Goal: Task Accomplishment & Management: Manage account settings

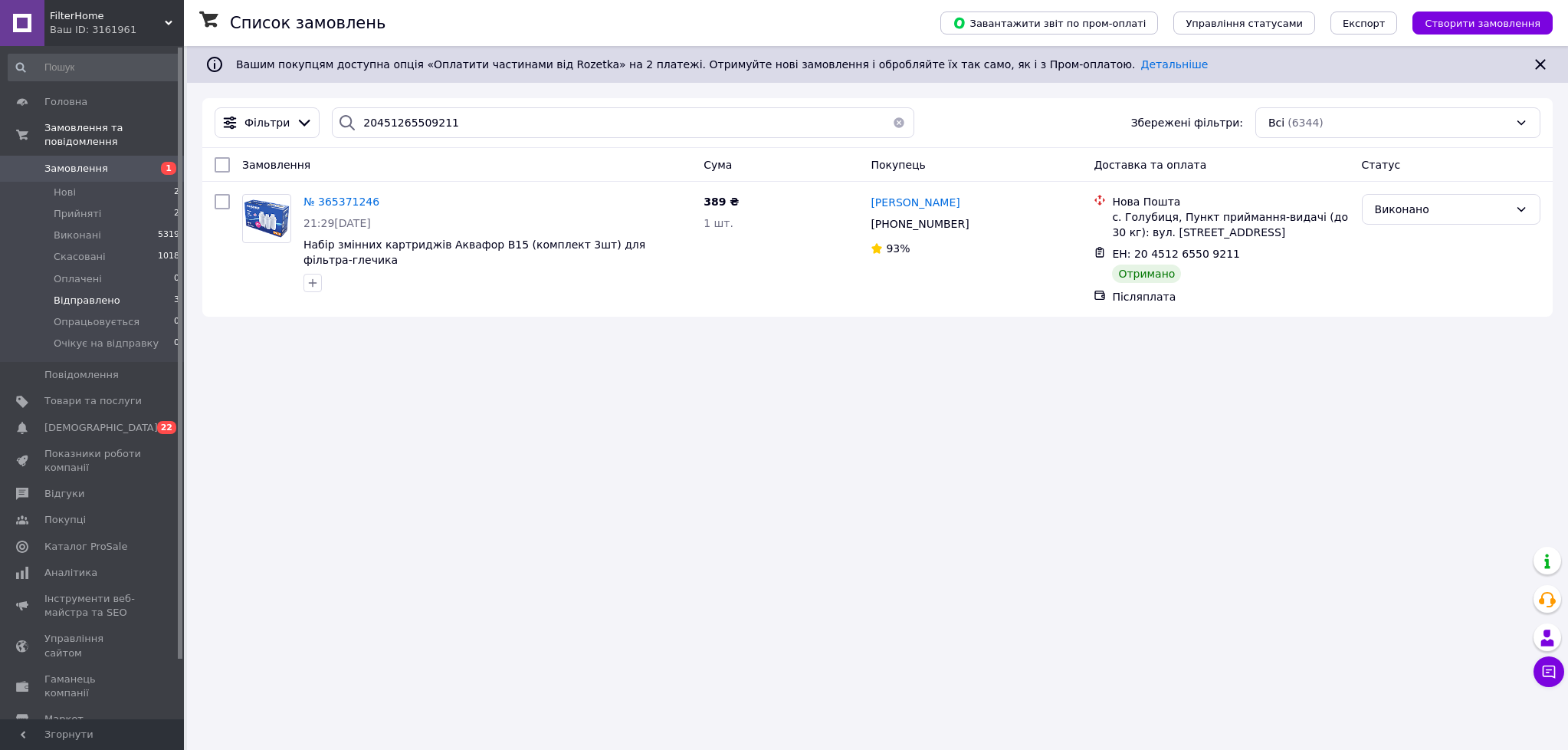
click at [90, 297] on span "Відправлено" at bounding box center [87, 301] width 67 height 14
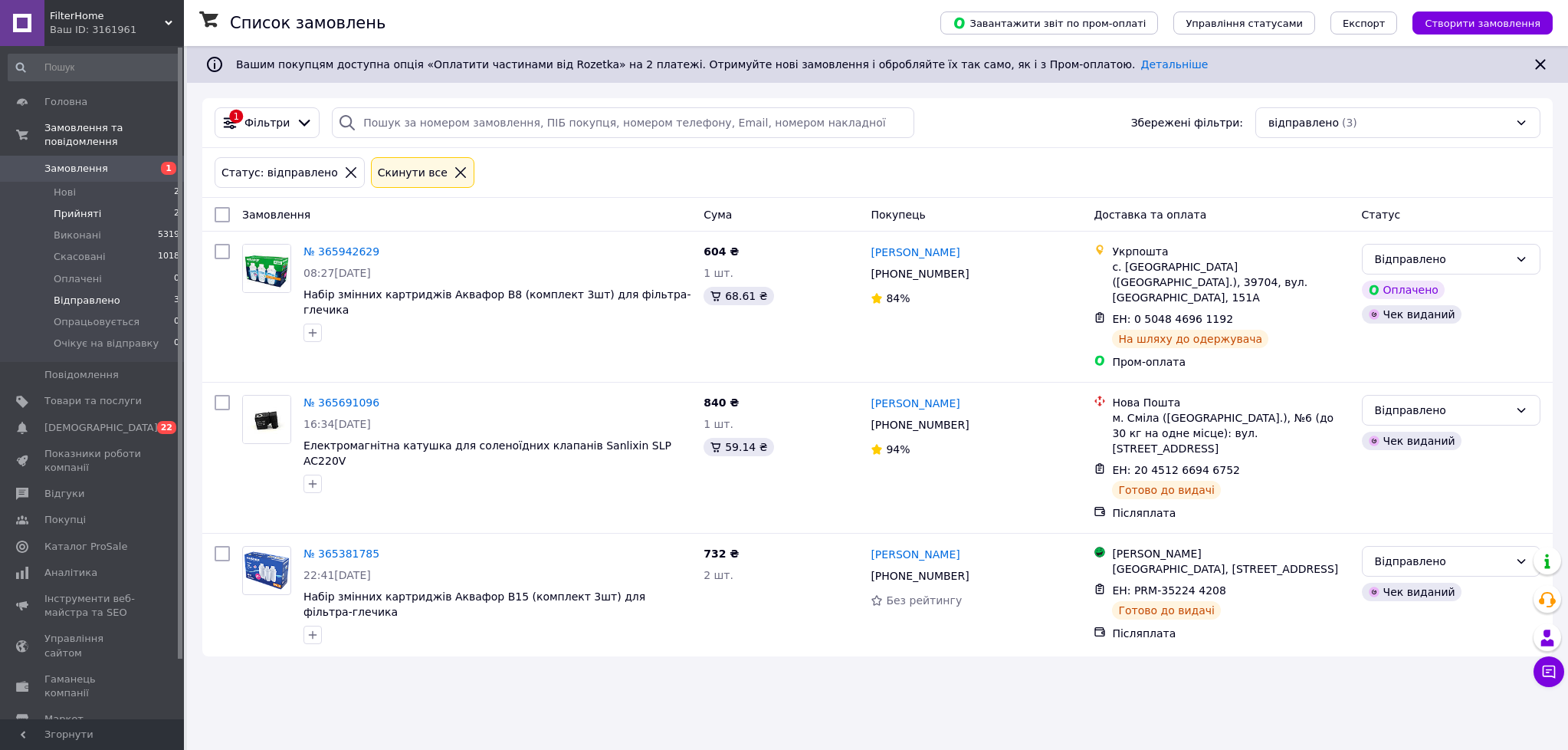
click at [88, 212] on span "Прийняті" at bounding box center [77, 213] width 48 height 14
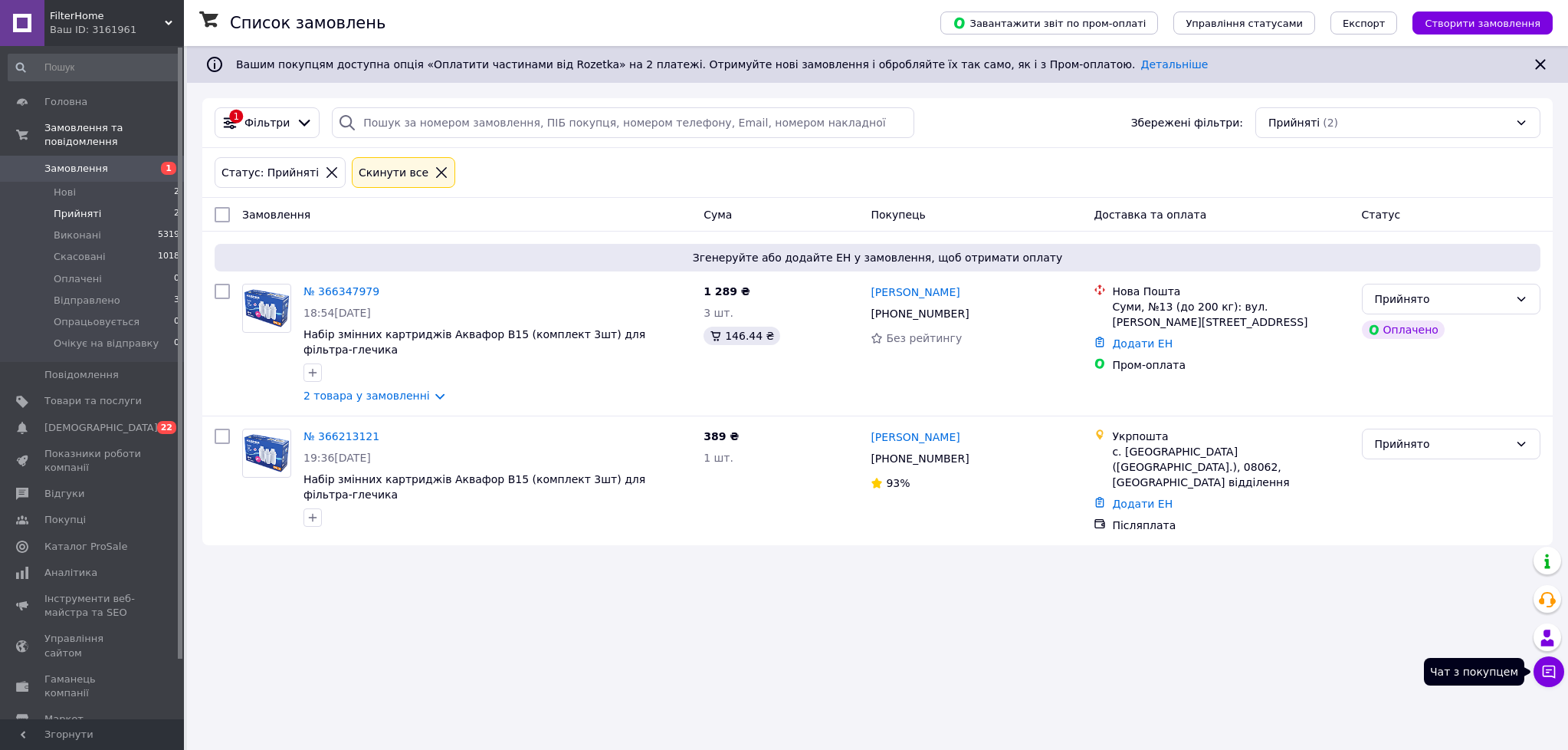
click at [1548, 672] on icon at bounding box center [1549, 672] width 16 height 16
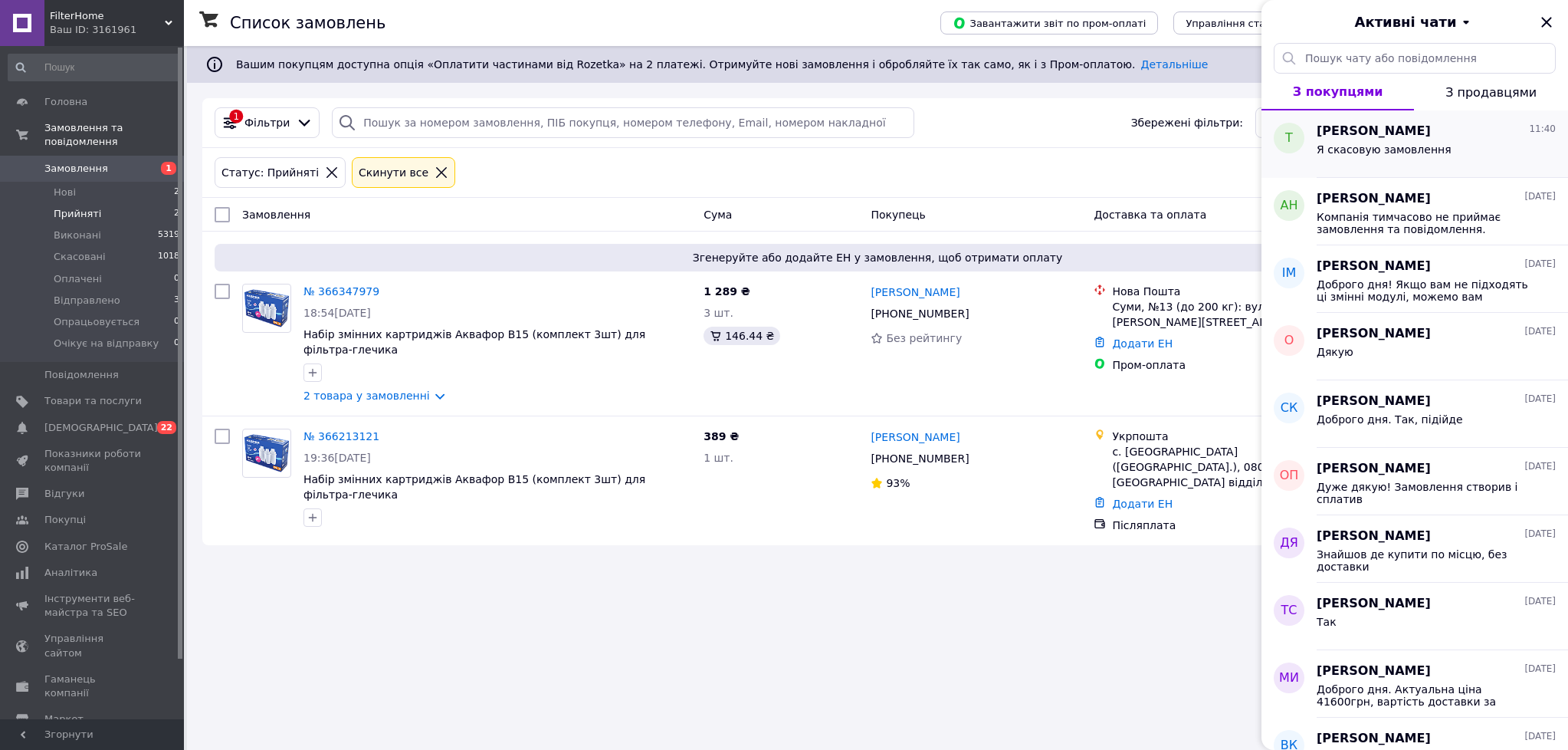
click at [1412, 148] on span "Я скасовую замовлення" at bounding box center [1385, 149] width 135 height 13
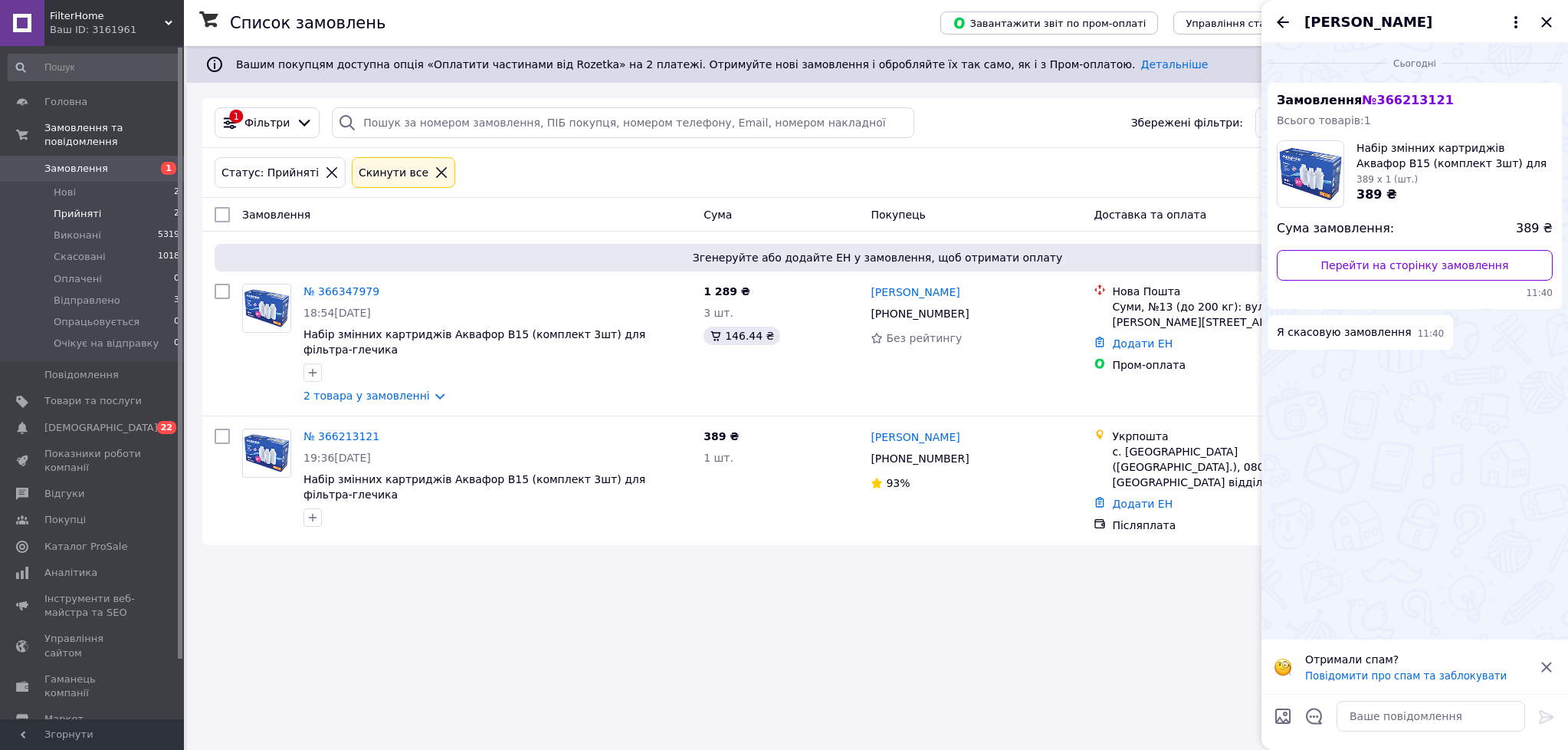
click at [1412, 102] on span "№ 366213121" at bounding box center [1407, 100] width 91 height 15
click at [1384, 256] on link "Перейти на сторінку замовлення" at bounding box center [1415, 264] width 276 height 30
click at [102, 396] on span "Товари та послуги" at bounding box center [92, 401] width 97 height 14
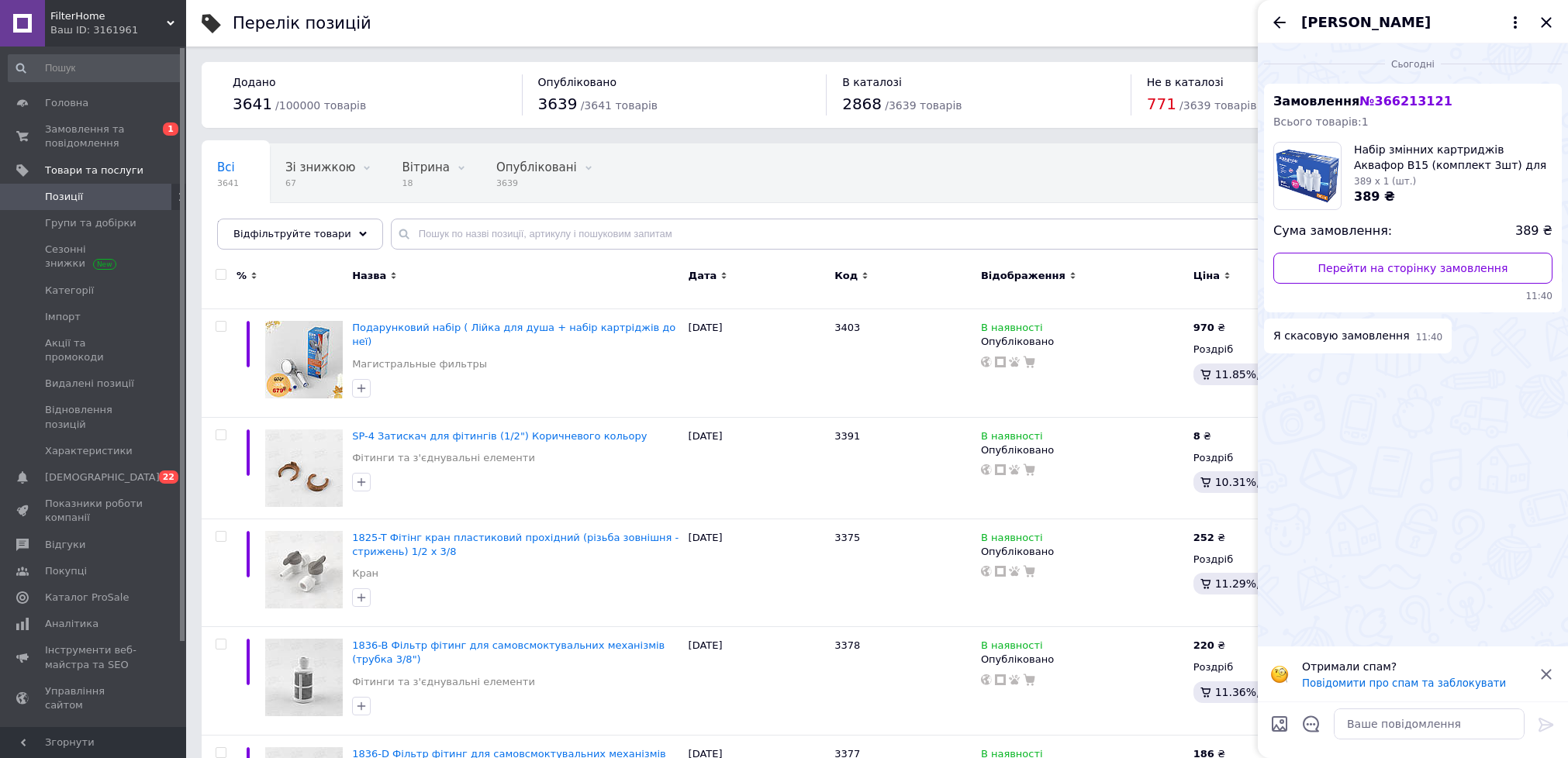
click at [1565, 21] on div "Татьяна" at bounding box center [1412, 22] width 310 height 44
click at [681, 228] on input "text" at bounding box center [964, 234] width 1146 height 31
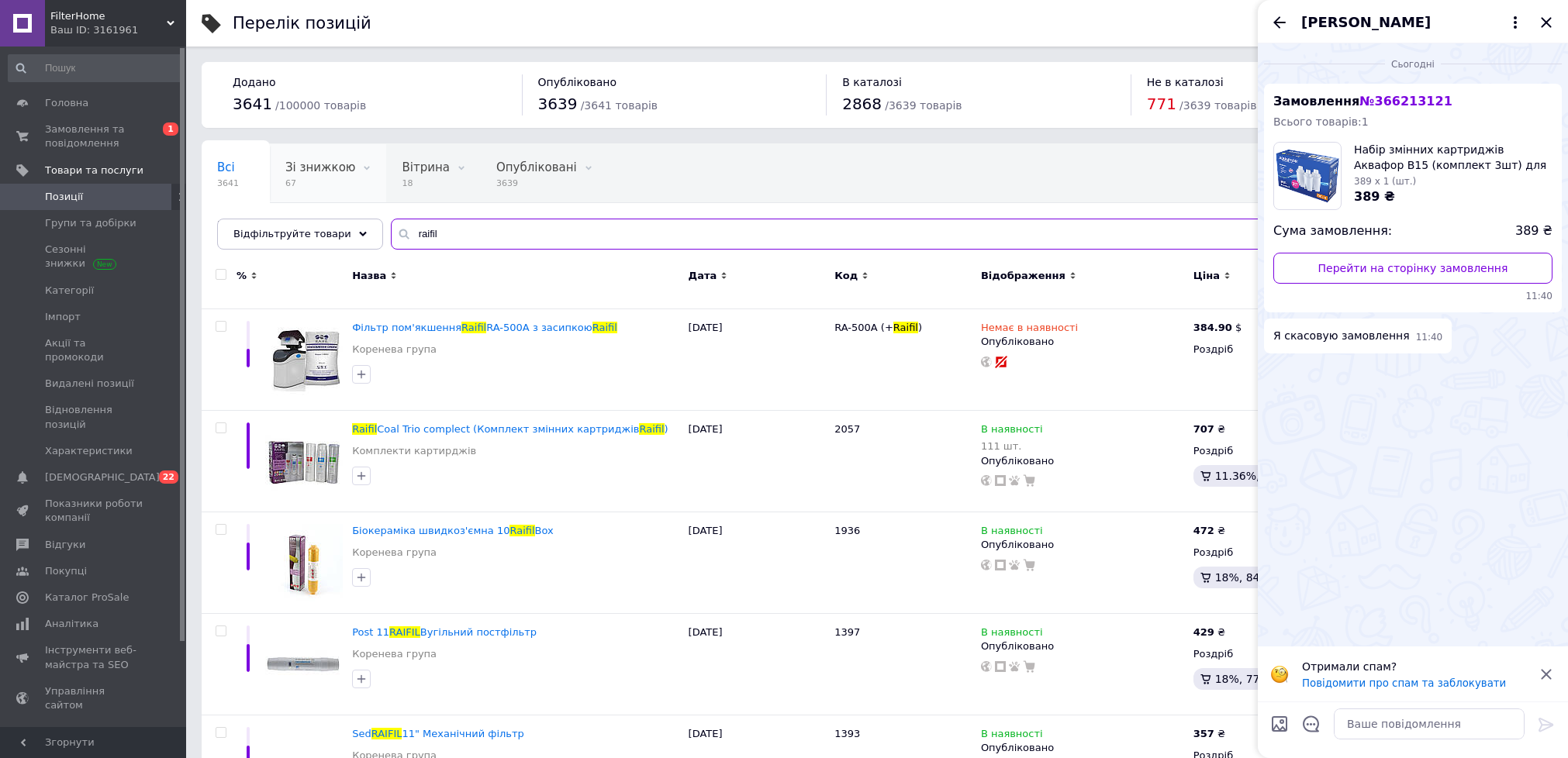
type input "raifil"
click at [310, 170] on span "Зі знижкою" at bounding box center [320, 167] width 69 height 14
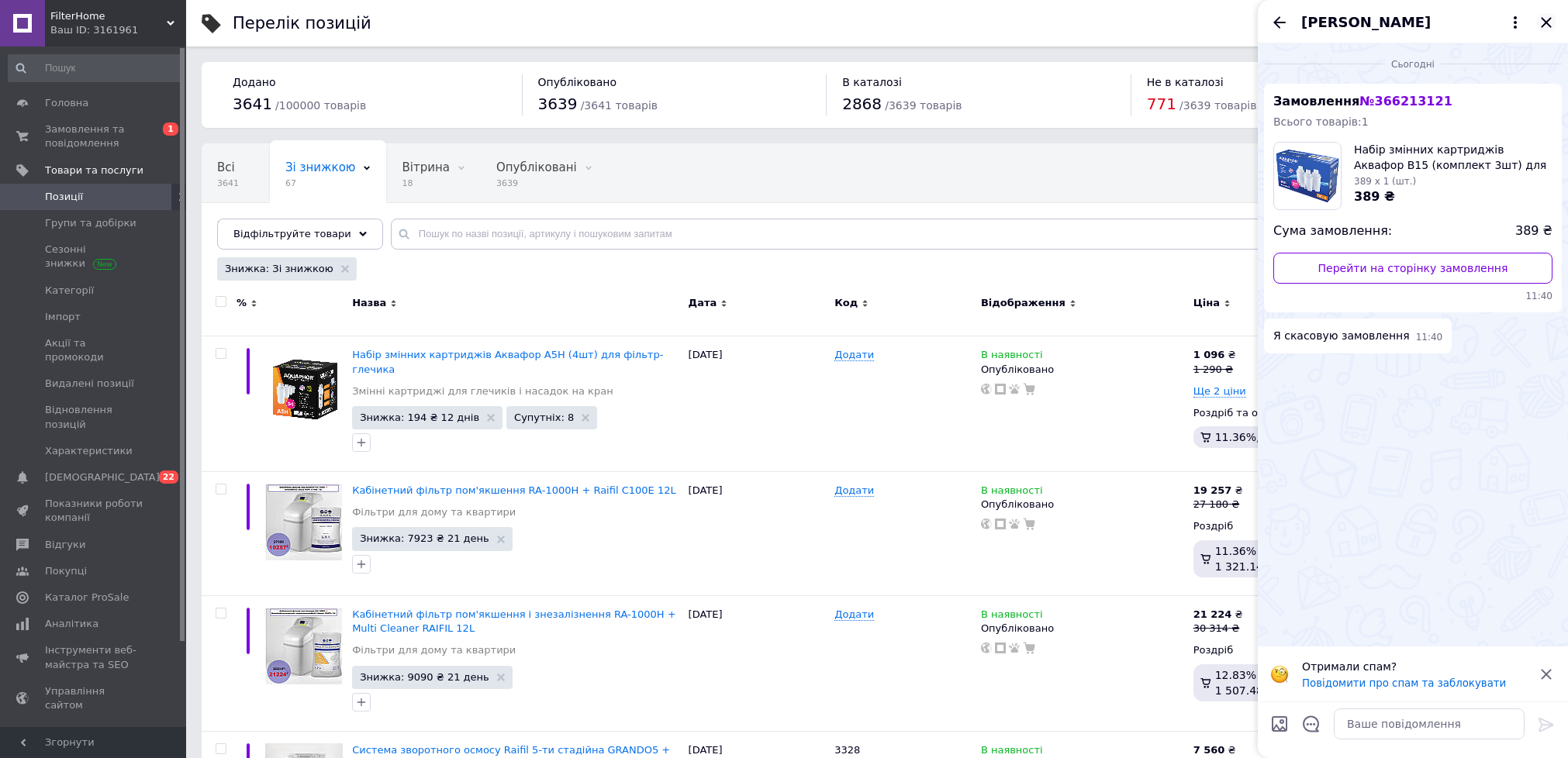
click at [1542, 27] on icon "Закрити" at bounding box center [1545, 22] width 10 height 10
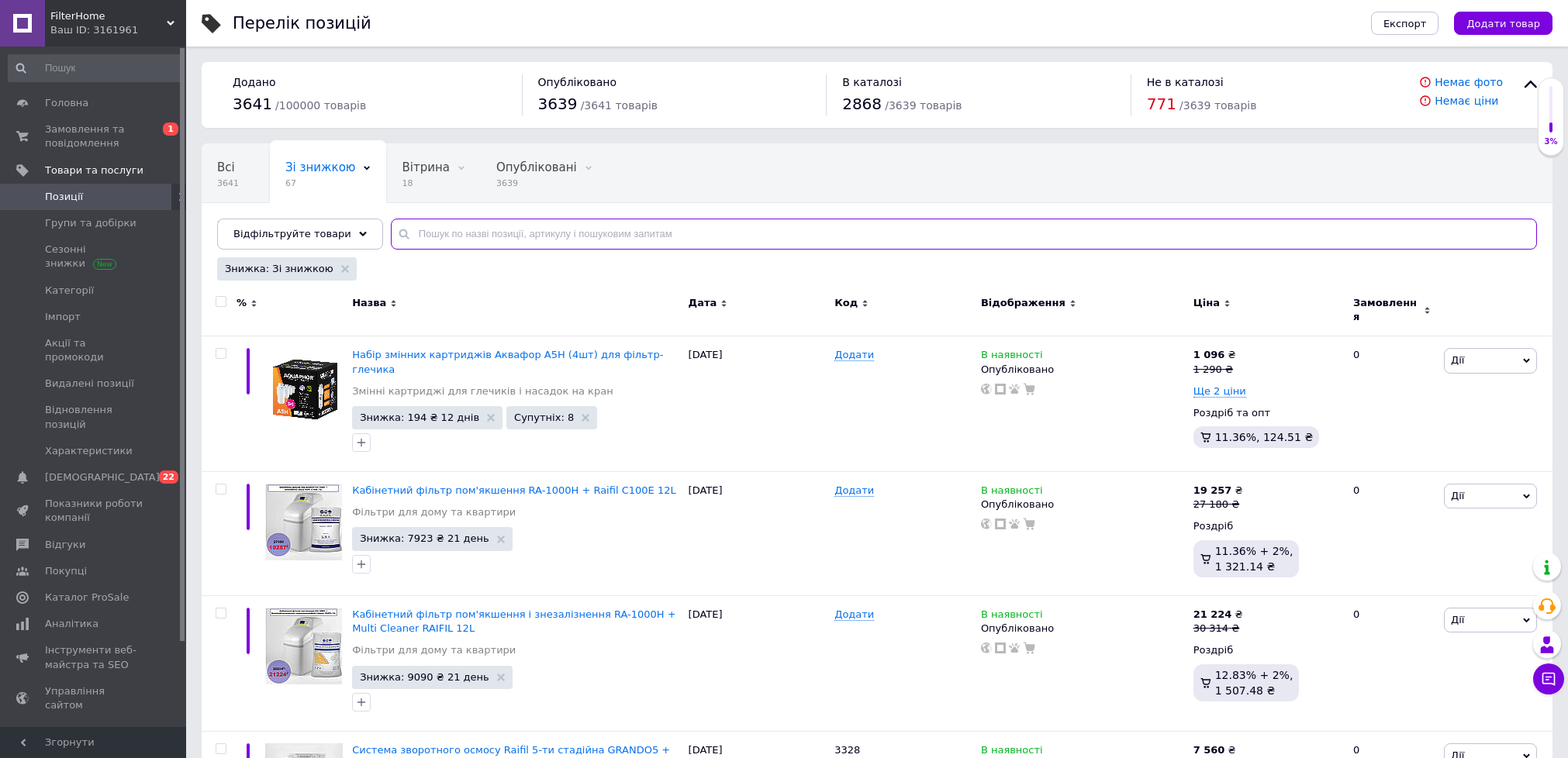
click at [700, 234] on input "text" at bounding box center [964, 234] width 1146 height 31
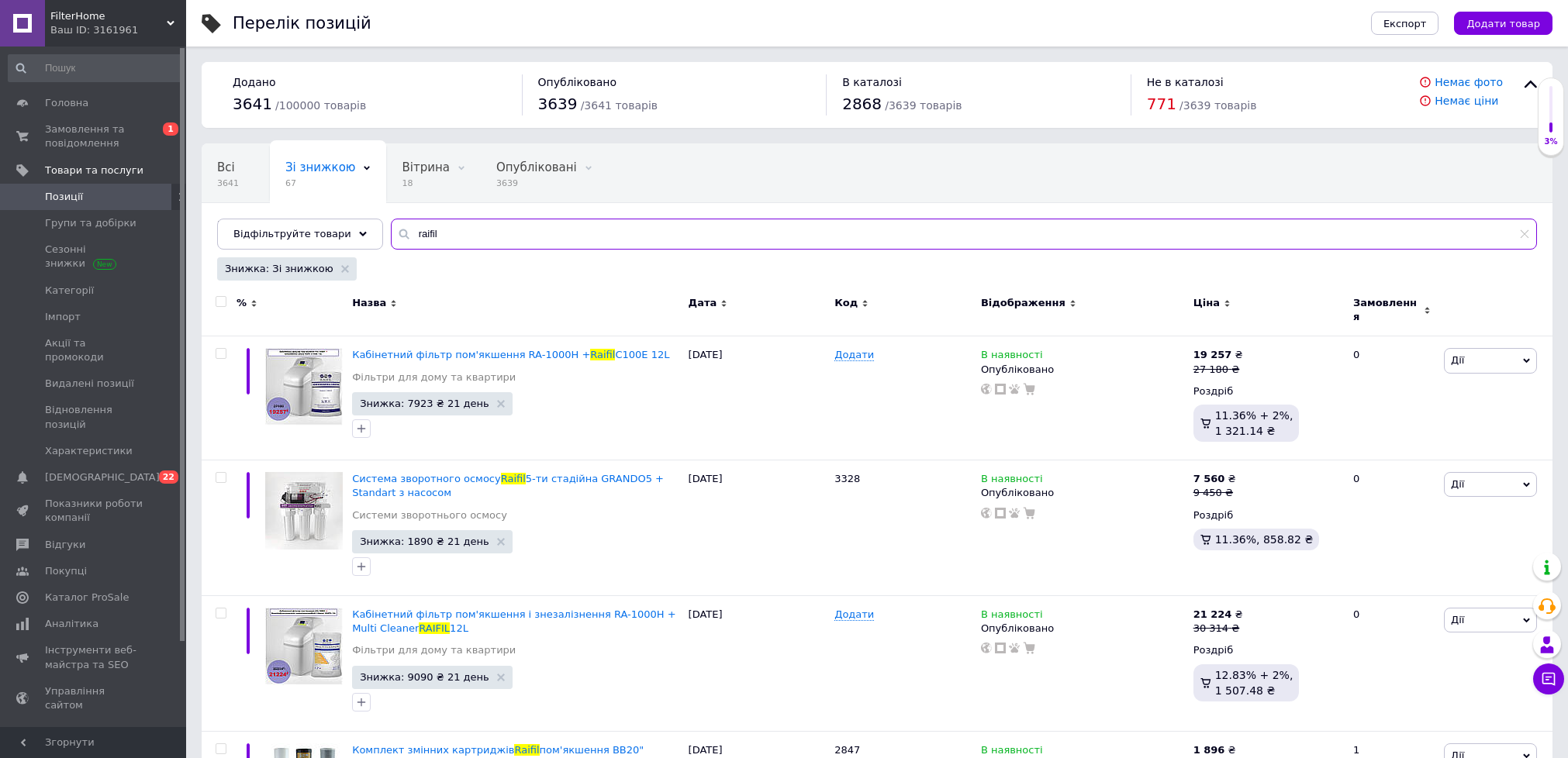
type input "raifil"
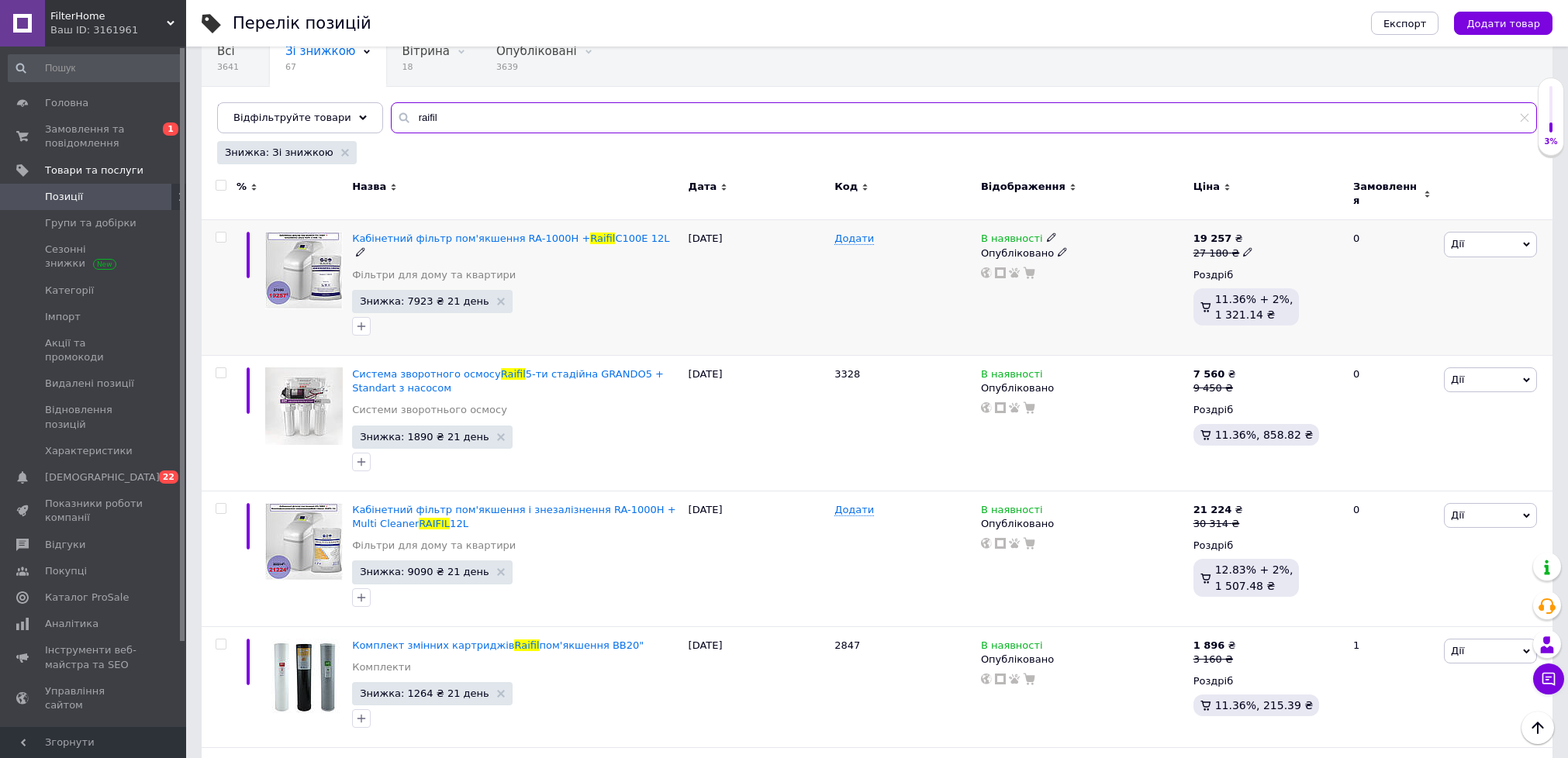
scroll to position [233, 0]
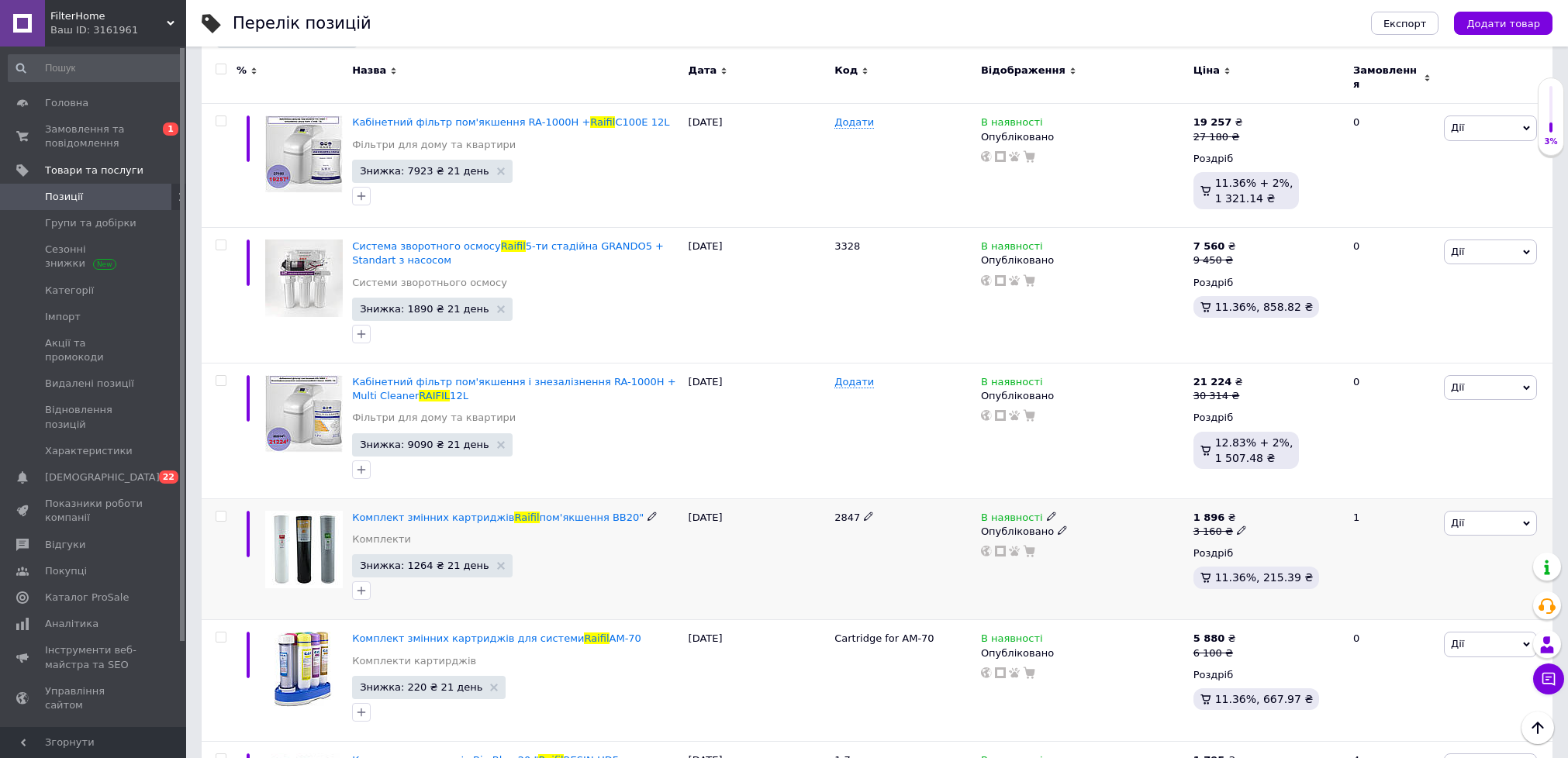
click at [1236, 533] on icon at bounding box center [1240, 529] width 9 height 9
click at [1126, 568] on div "В наявності Опубліковано" at bounding box center [1083, 559] width 213 height 122
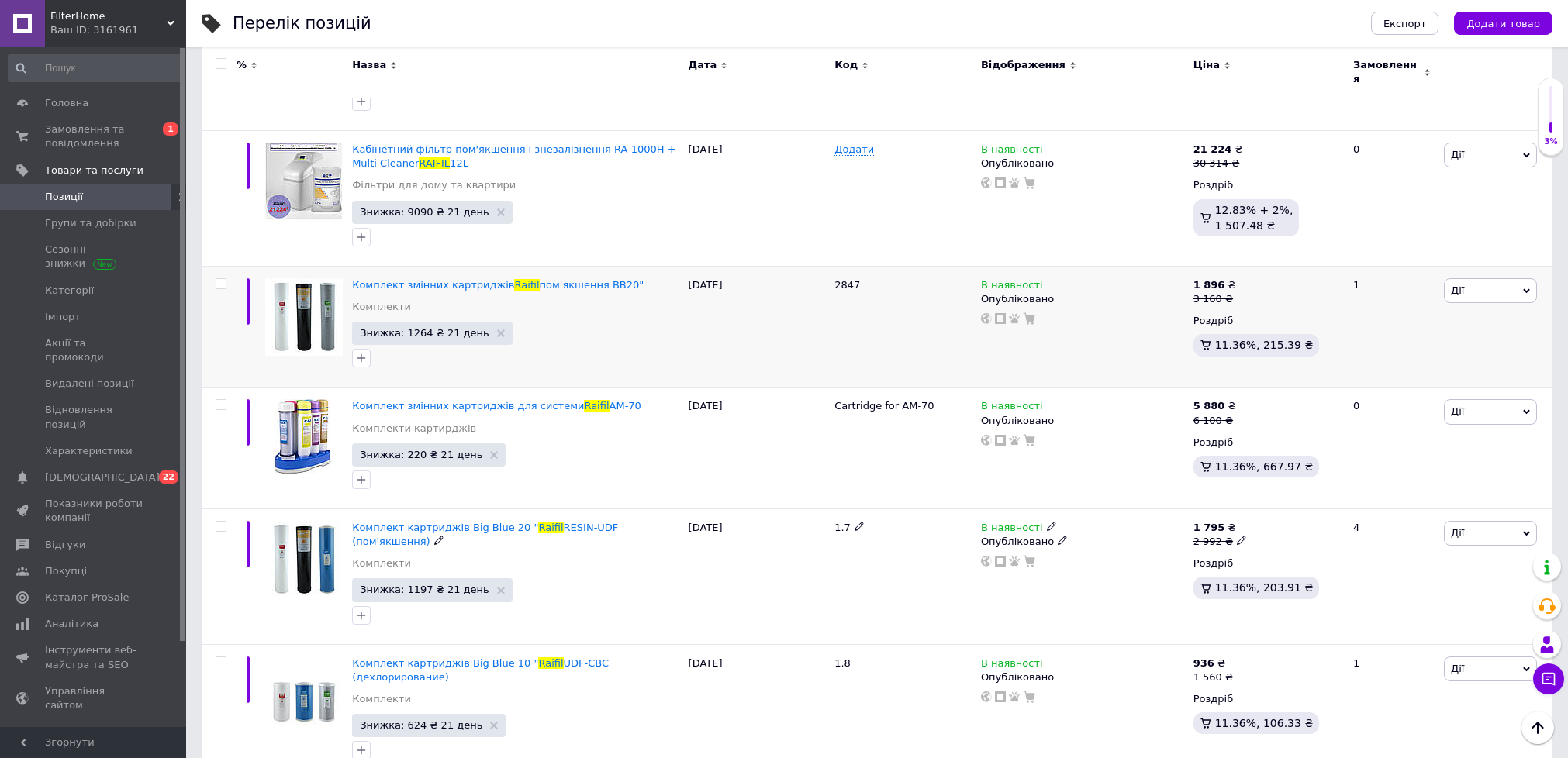
scroll to position [581, 0]
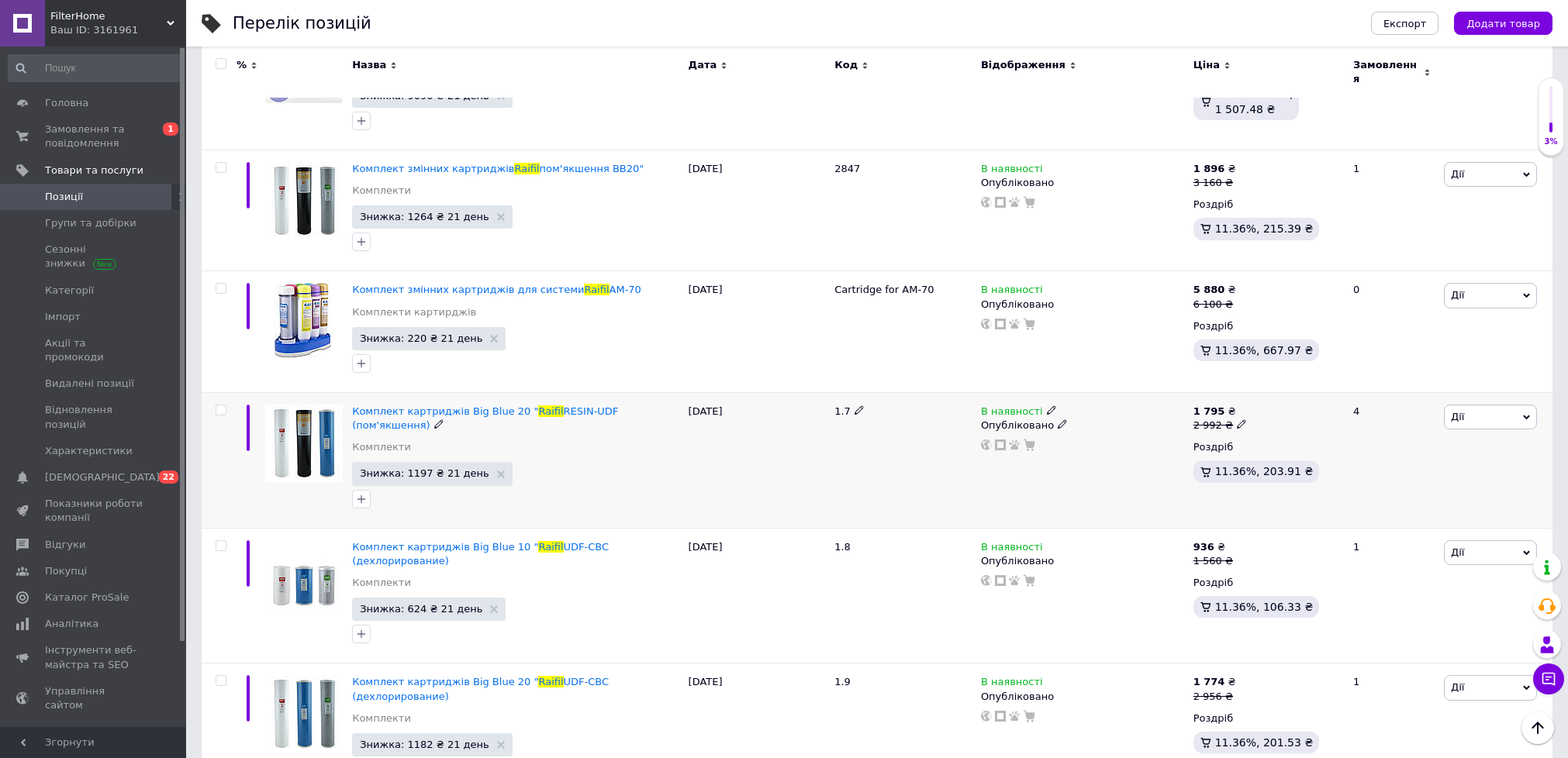
click at [451, 421] on div "Комплект картриджів Big Blue 20 " Raifil RESIN-UDF (пом'якшення)" at bounding box center [516, 419] width 328 height 28
click at [435, 478] on span "Знижка: 1197 ₴ 21 день" at bounding box center [424, 473] width 130 height 10
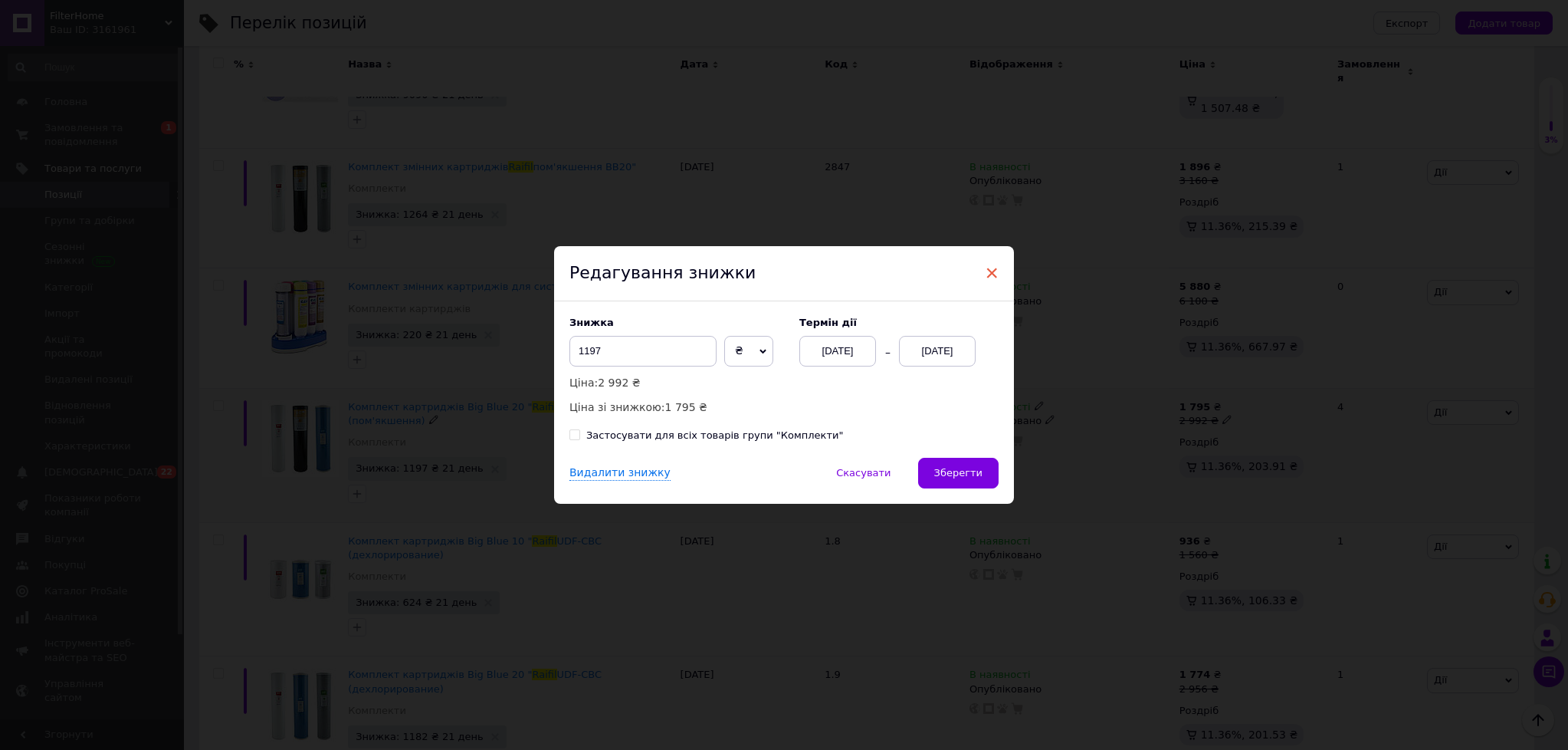
click at [987, 271] on span "×" at bounding box center [992, 273] width 14 height 26
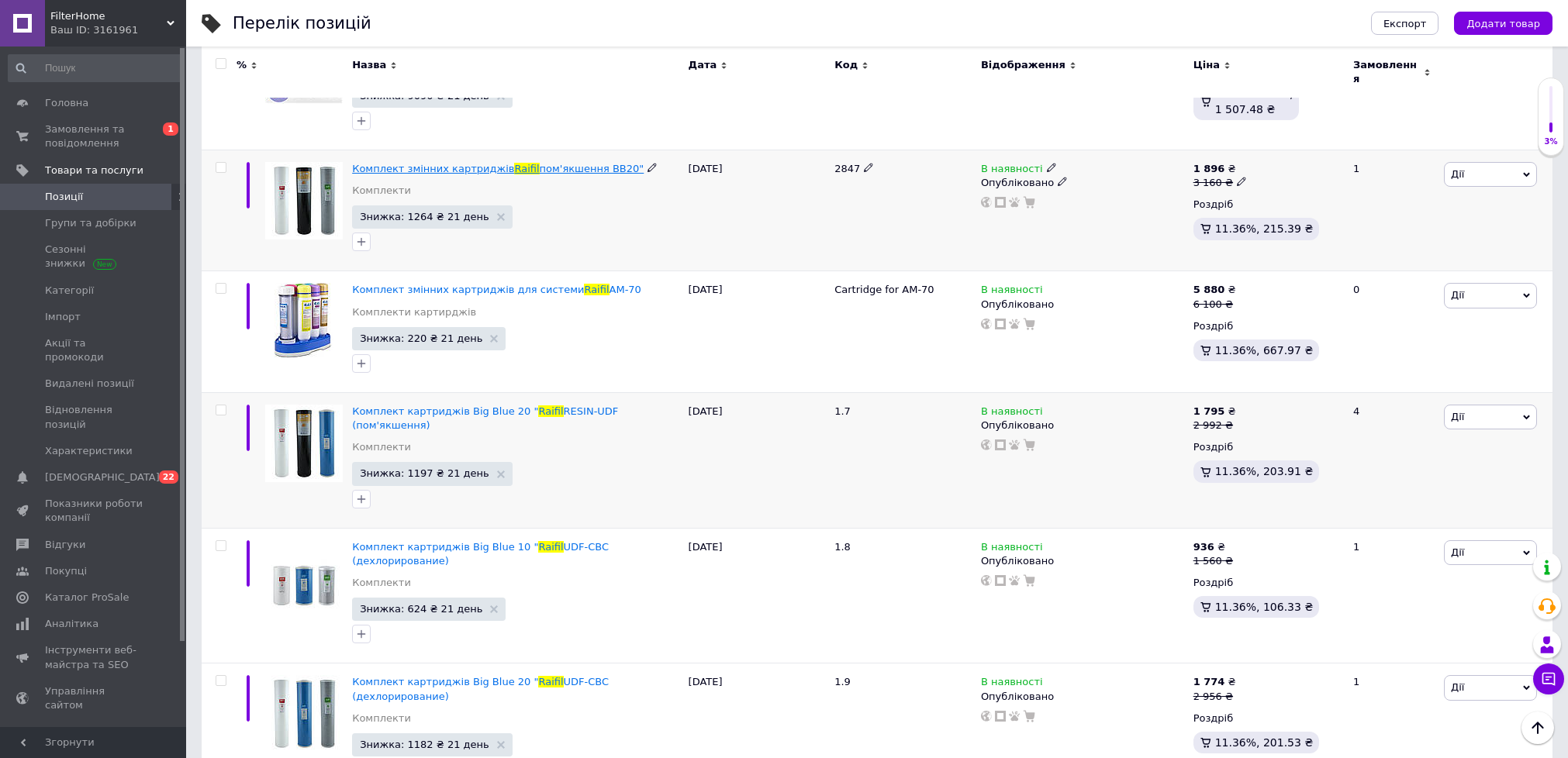
click at [387, 174] on span "Комплект змінних картриджів" at bounding box center [434, 168] width 162 height 12
drag, startPoint x: 351, startPoint y: 410, endPoint x: 420, endPoint y: 430, distance: 71.8
click at [420, 430] on div "Комплект картриджів Big Blue 20 " Raifil RESIN-UDF (пом'якшення) Комплекти Зниж…" at bounding box center [516, 459] width 336 height 136
copy span "Комплект картриджів Big Blue 20 " Raifil RESIN-UDF (пом'якшення)"
click at [107, 124] on span "Замовлення та повідомлення" at bounding box center [93, 137] width 98 height 28
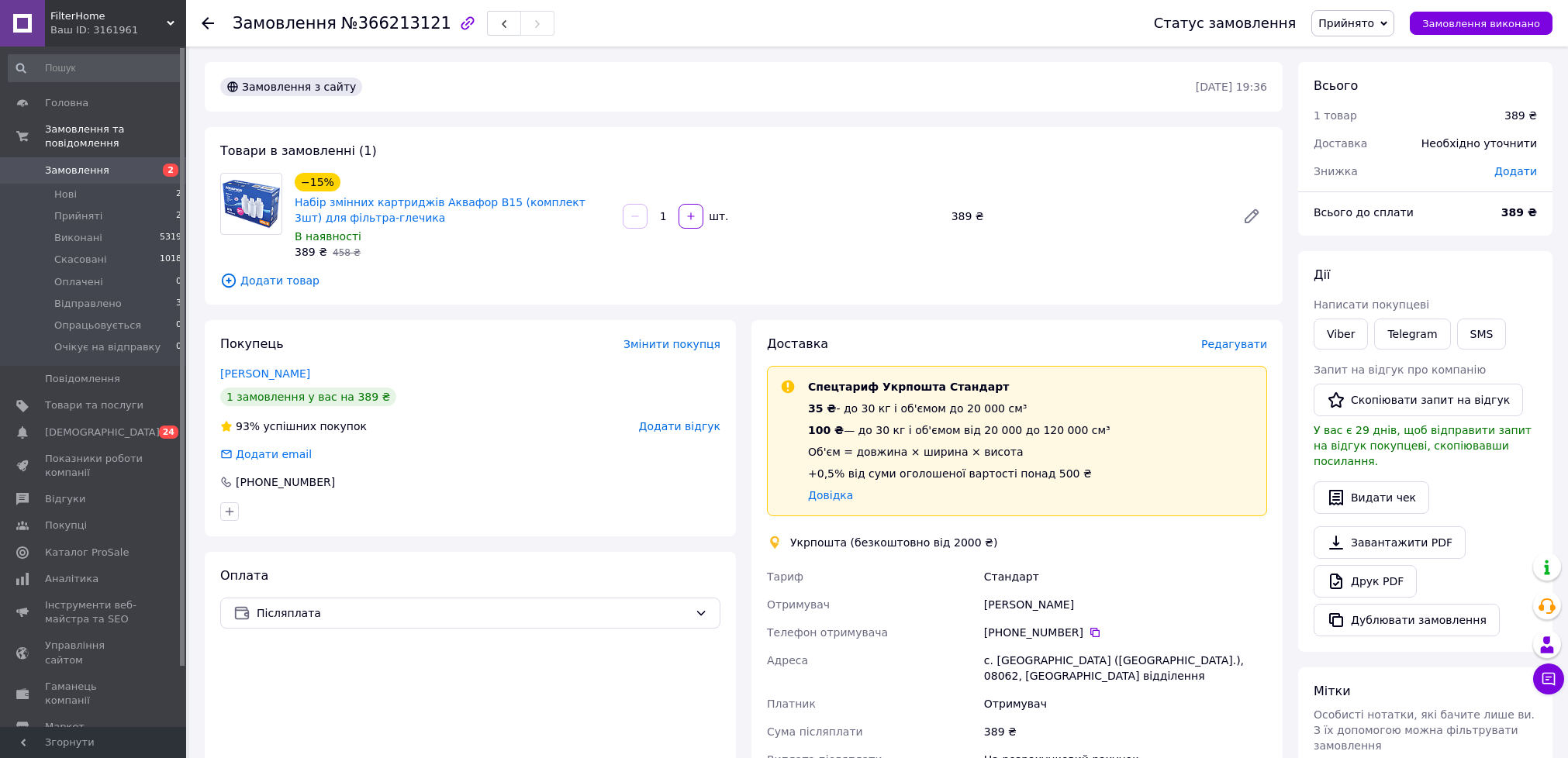
click at [1363, 23] on span "Прийнято" at bounding box center [1345, 23] width 55 height 13
click at [1356, 80] on li "Скасовано" at bounding box center [1372, 77] width 122 height 23
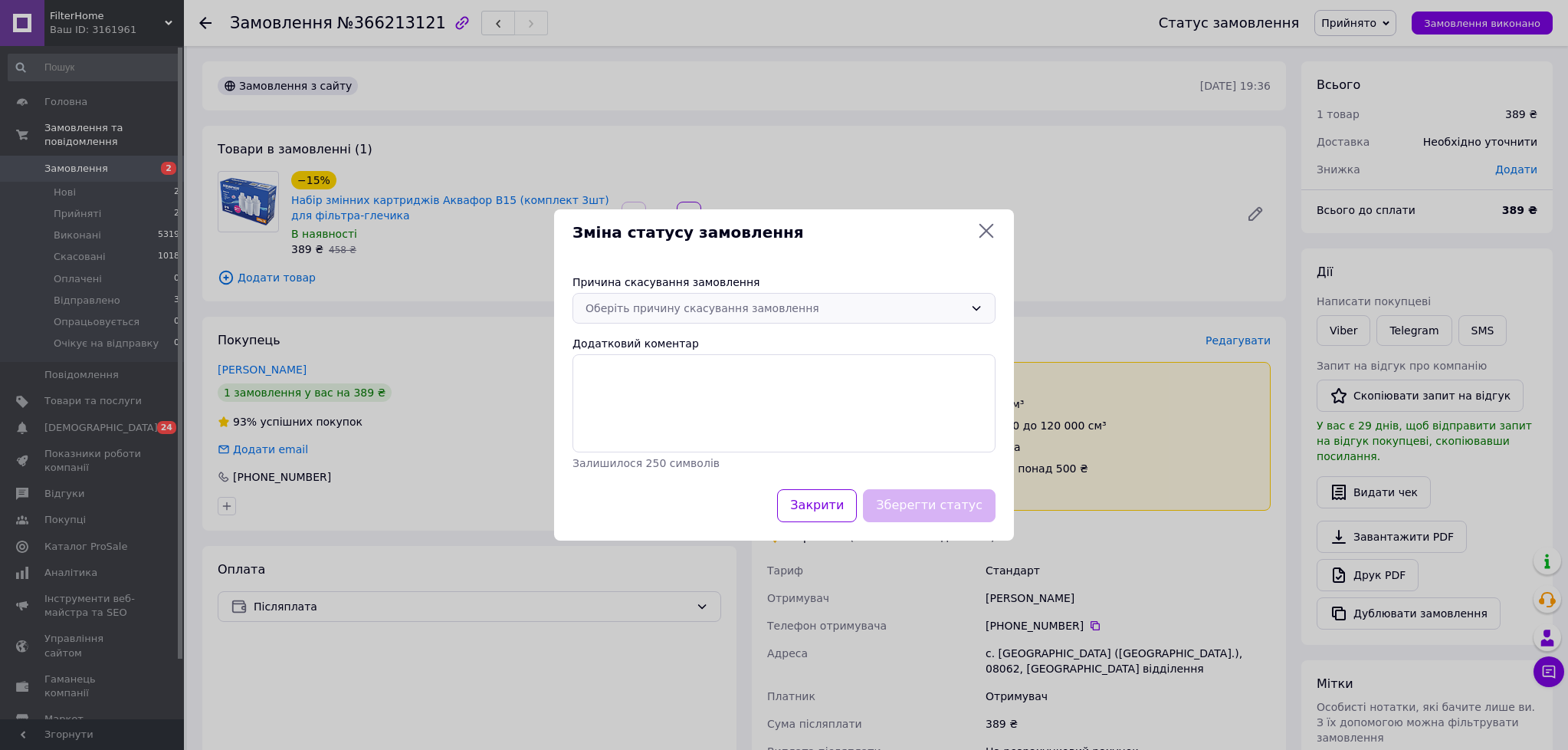
click at [819, 308] on div "Оберіть причину скасування замовлення" at bounding box center [774, 307] width 379 height 17
click at [715, 419] on li "На прохання покупця" at bounding box center [784, 423] width 422 height 27
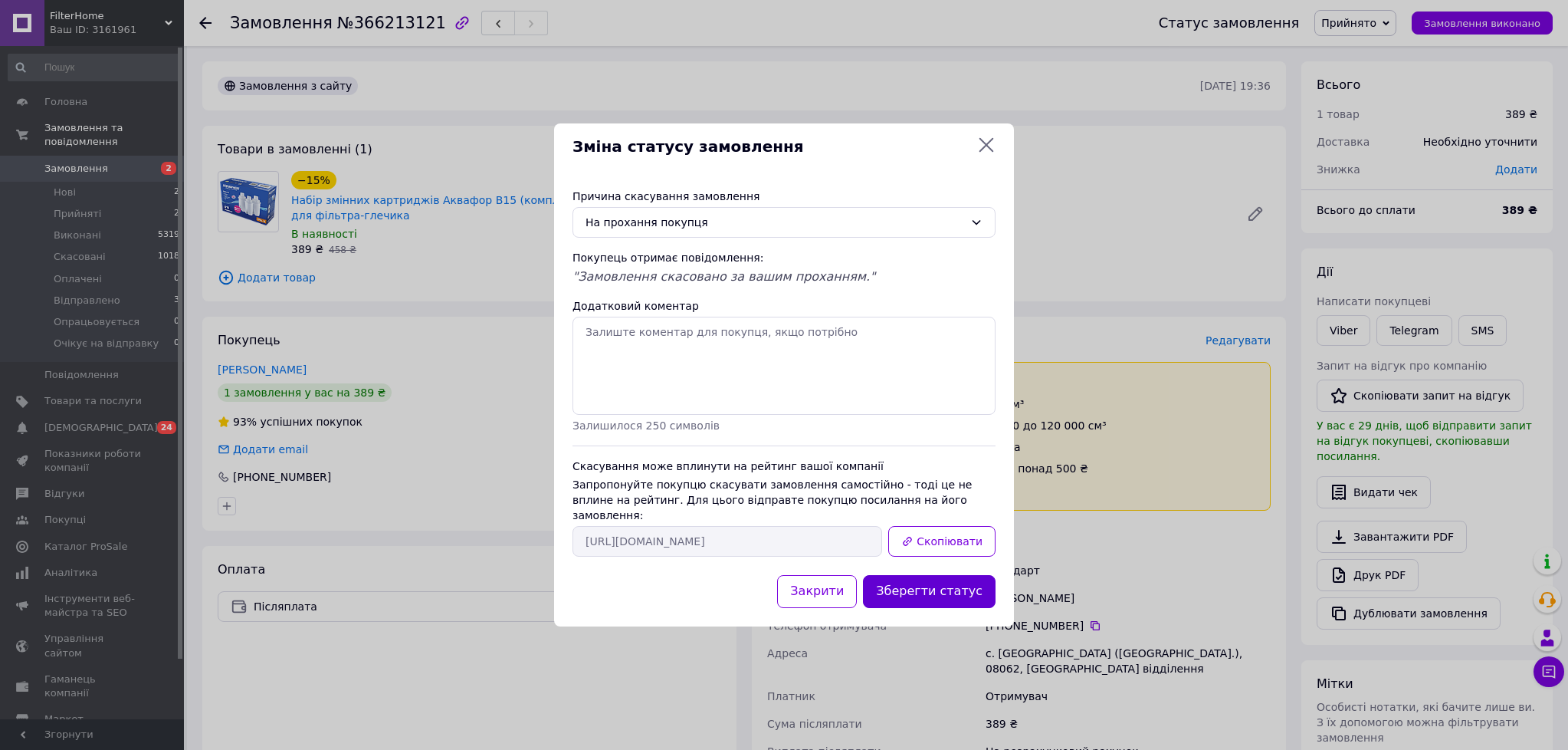
click at [936, 592] on button "Зберегти статус" at bounding box center [929, 591] width 132 height 33
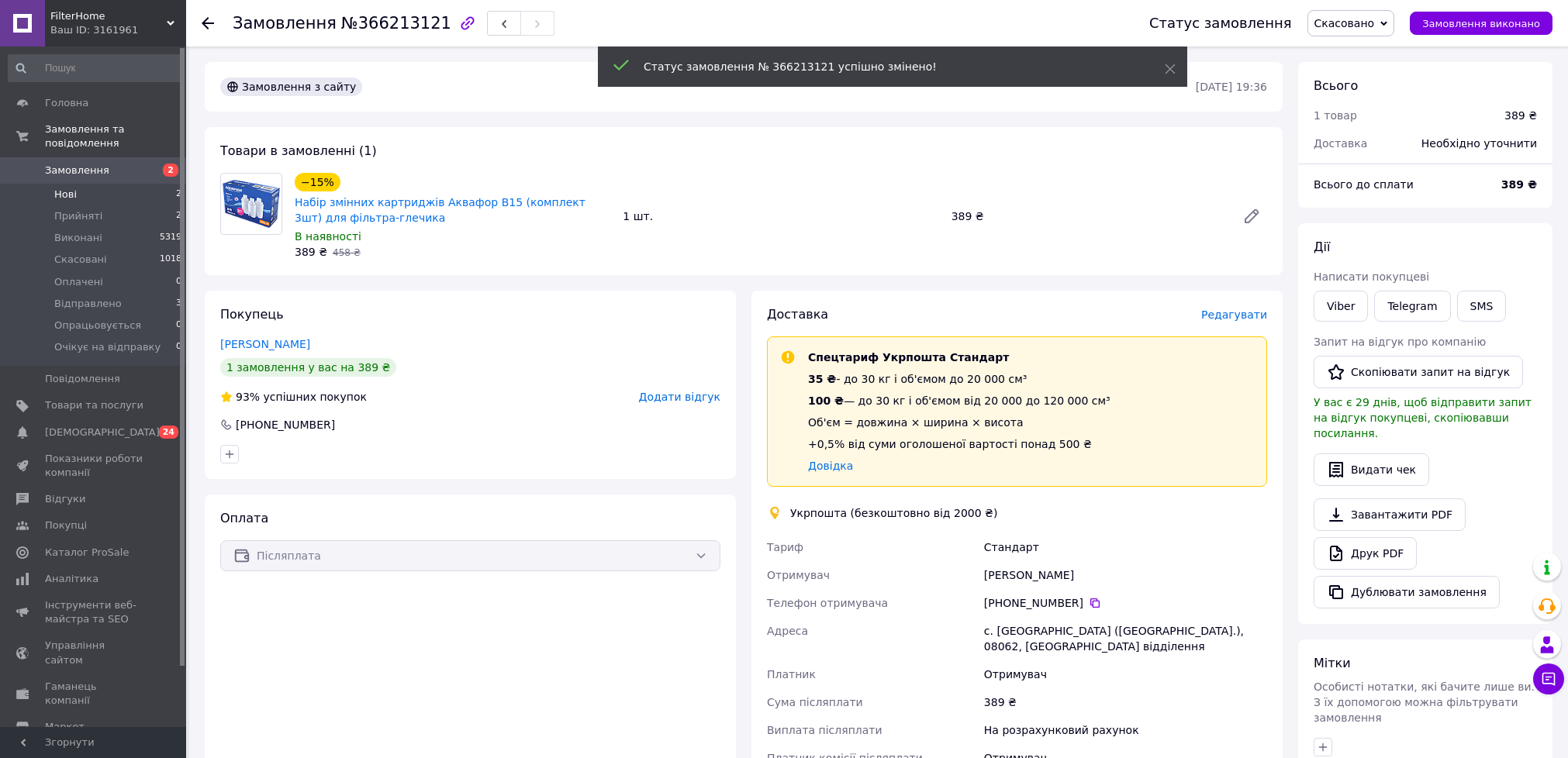
click at [116, 194] on li "Нові 2" at bounding box center [95, 195] width 191 height 22
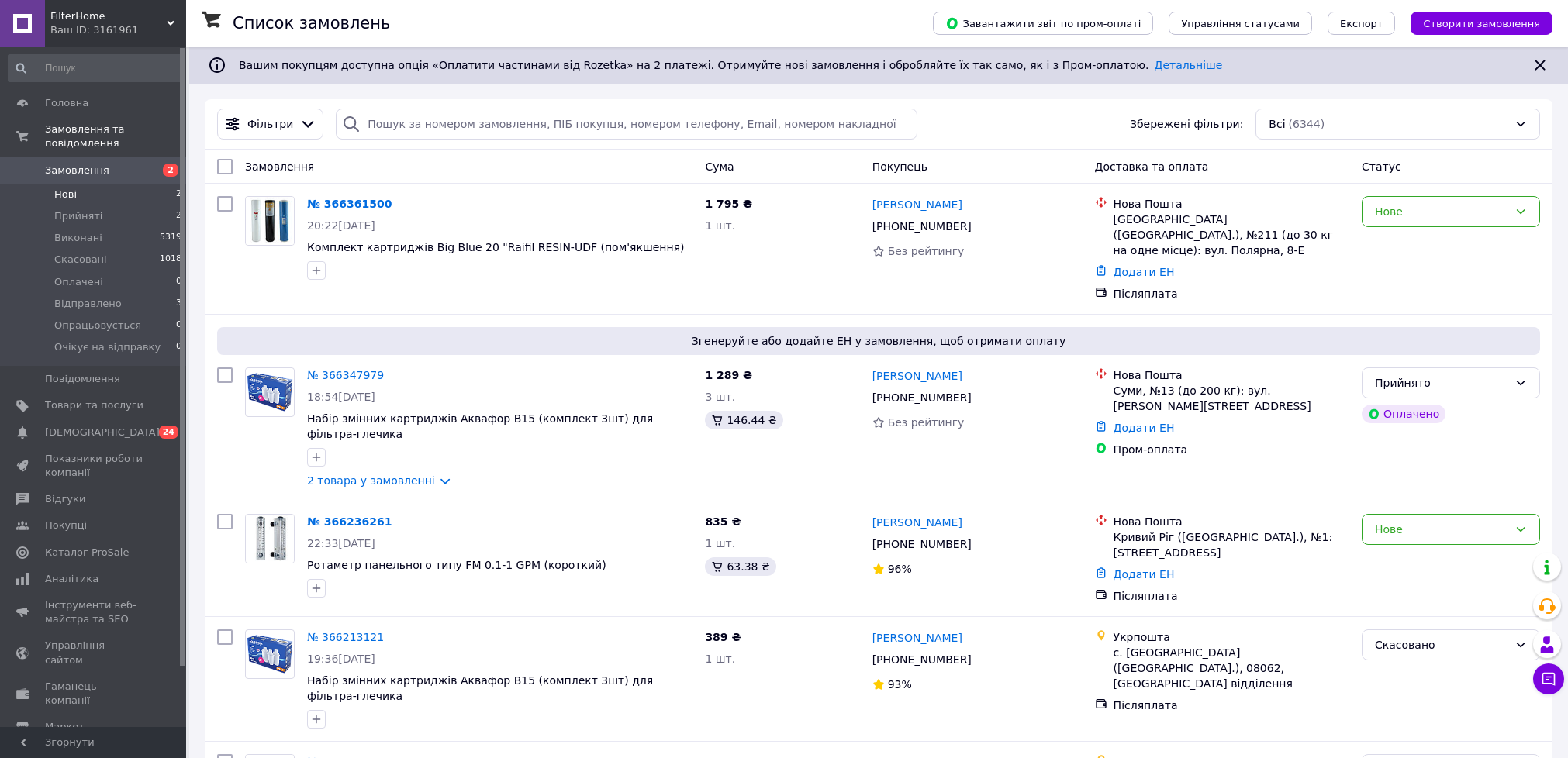
click at [79, 191] on li "Нові 2" at bounding box center [95, 195] width 191 height 22
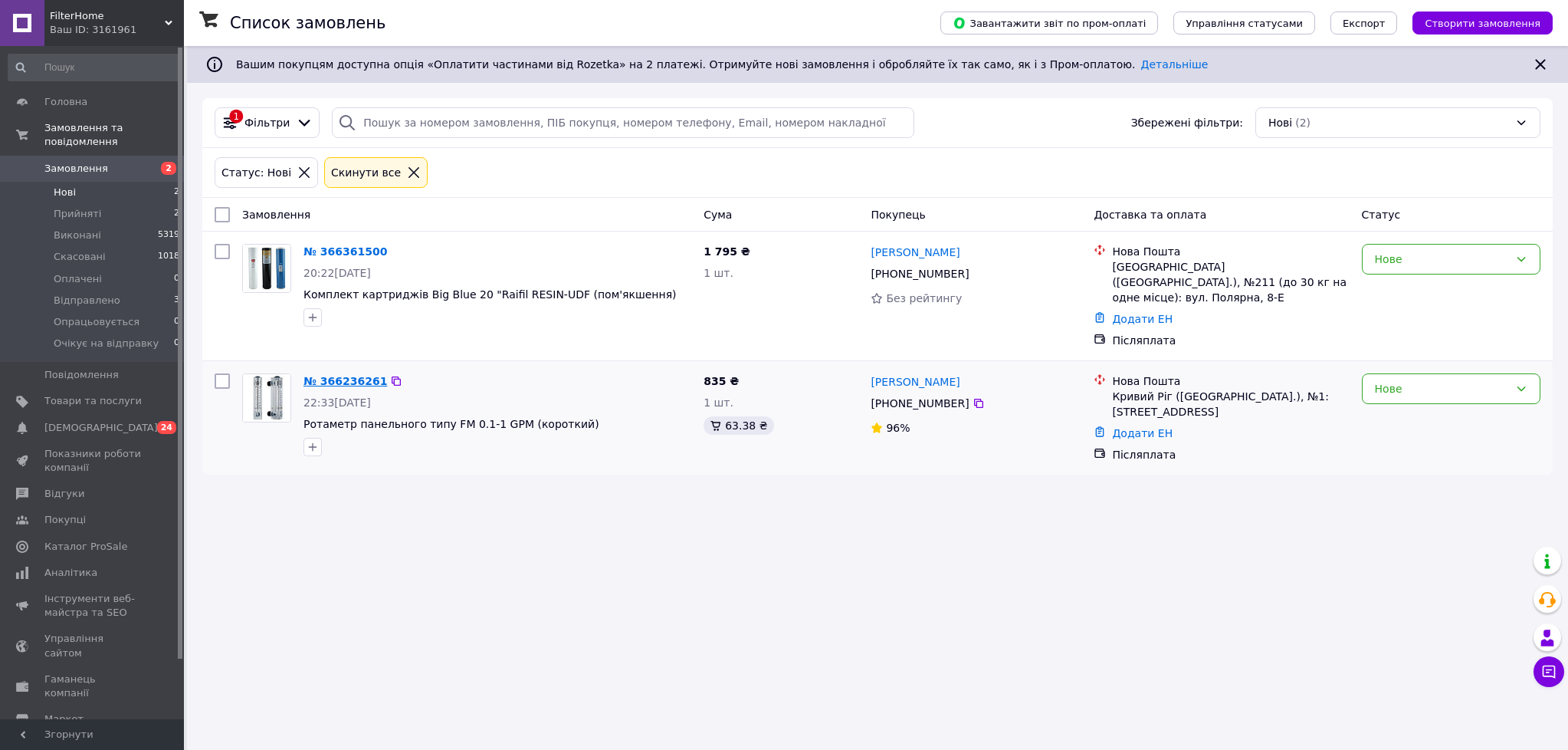
click at [341, 375] on link "№ 366236261" at bounding box center [345, 381] width 83 height 13
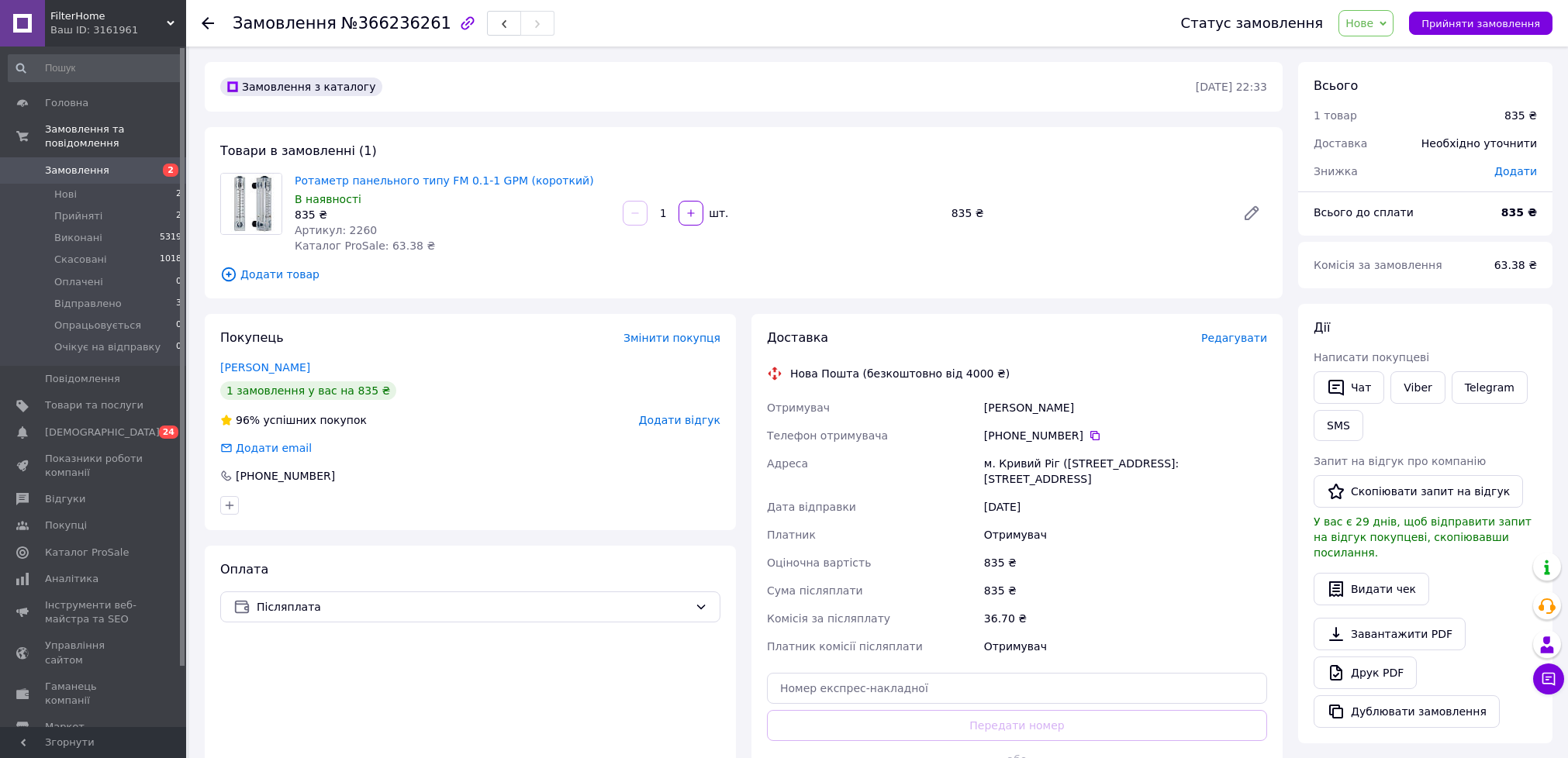
click at [202, 22] on icon at bounding box center [208, 23] width 13 height 13
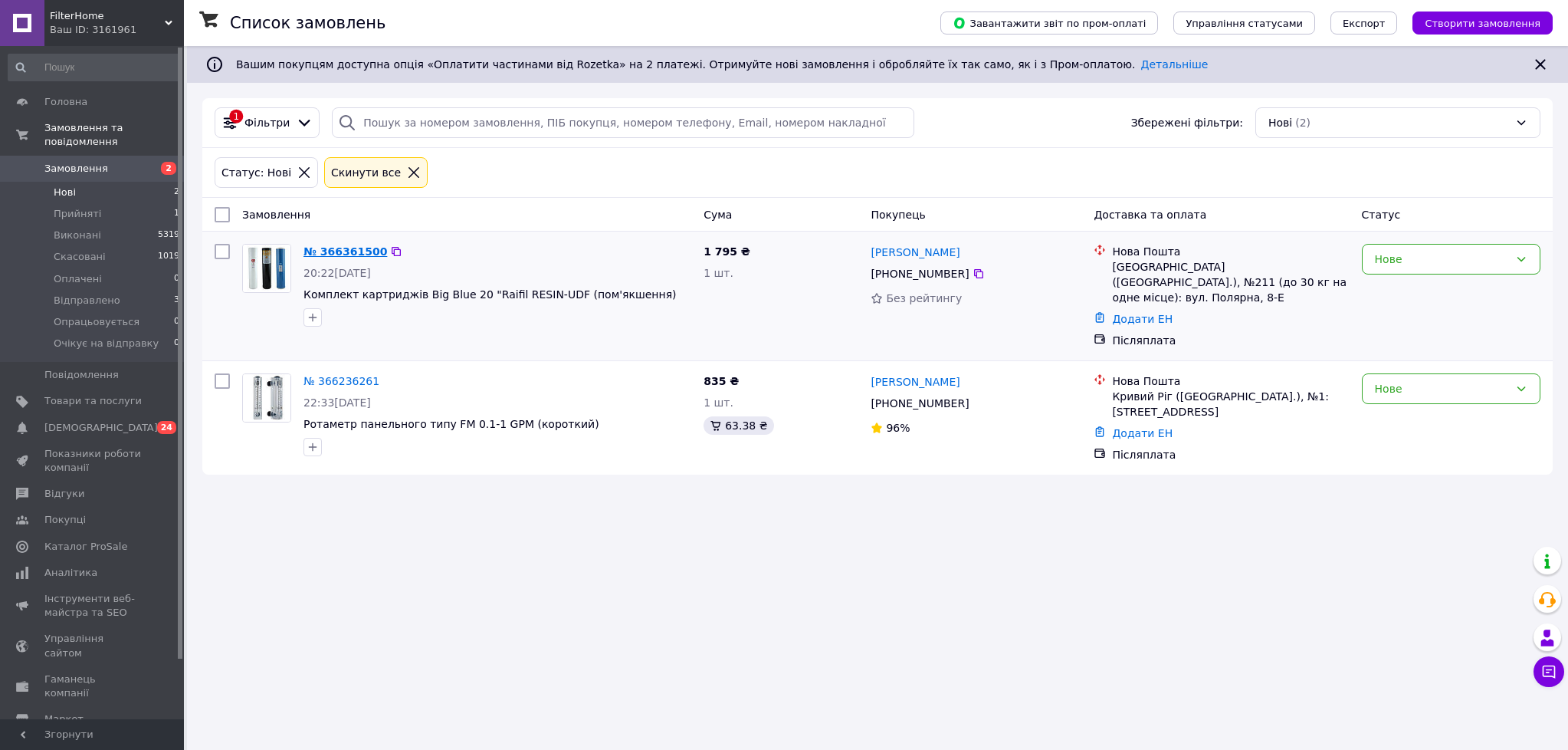
click at [320, 258] on link "№ 366361500" at bounding box center [345, 252] width 83 height 13
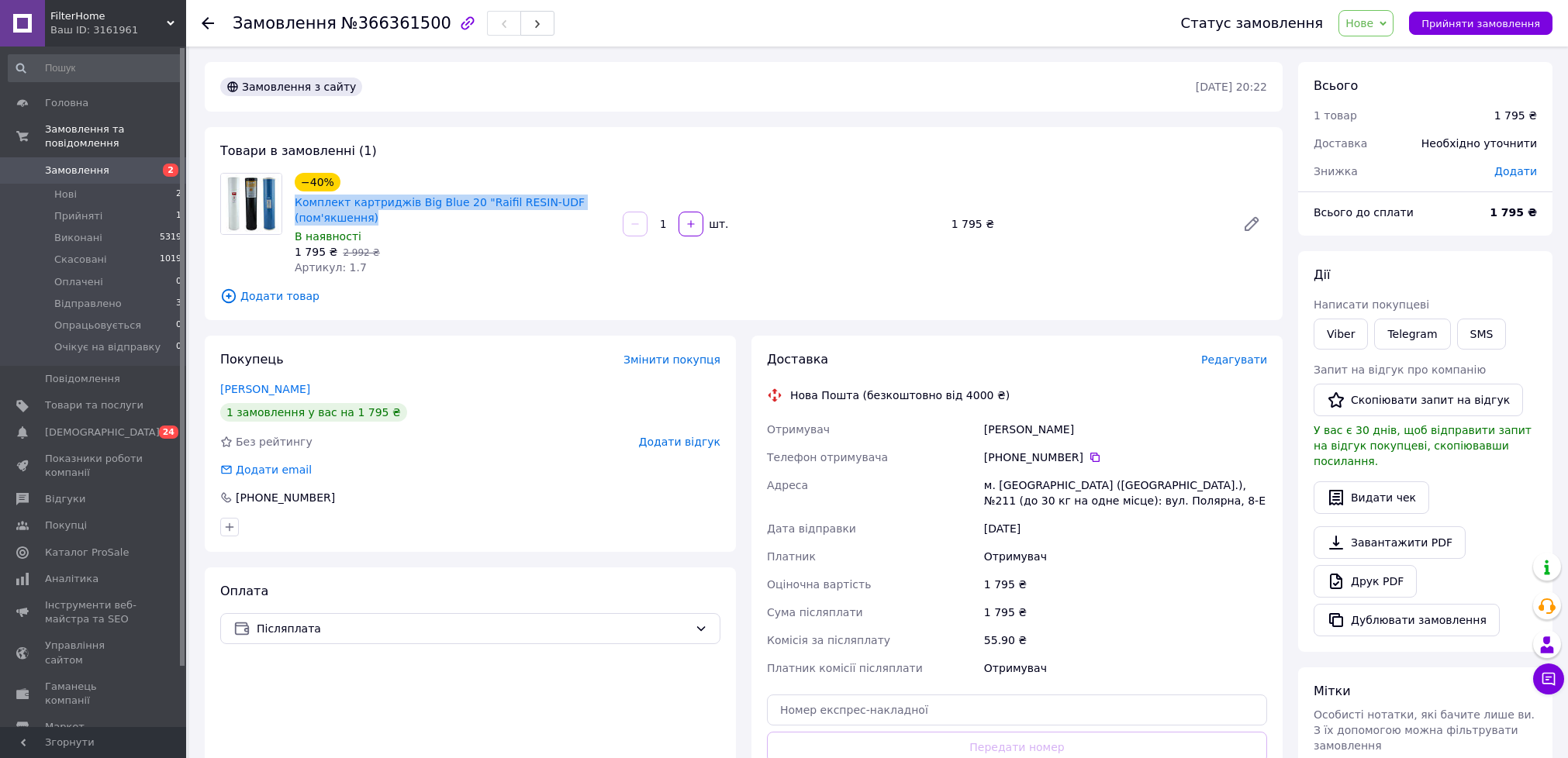
drag, startPoint x: 368, startPoint y: 217, endPoint x: 293, endPoint y: 198, distance: 77.4
click at [293, 198] on div "Комплект картриджів Big Blue 20 "Raifil RESIN-UDF (пом'якшення)" at bounding box center [452, 210] width 319 height 34
copy link "Комплект картриджів Big Blue 20 "Raifil RESIN-UDF (пом'якшення)"
